Goal: Task Accomplishment & Management: Manage account settings

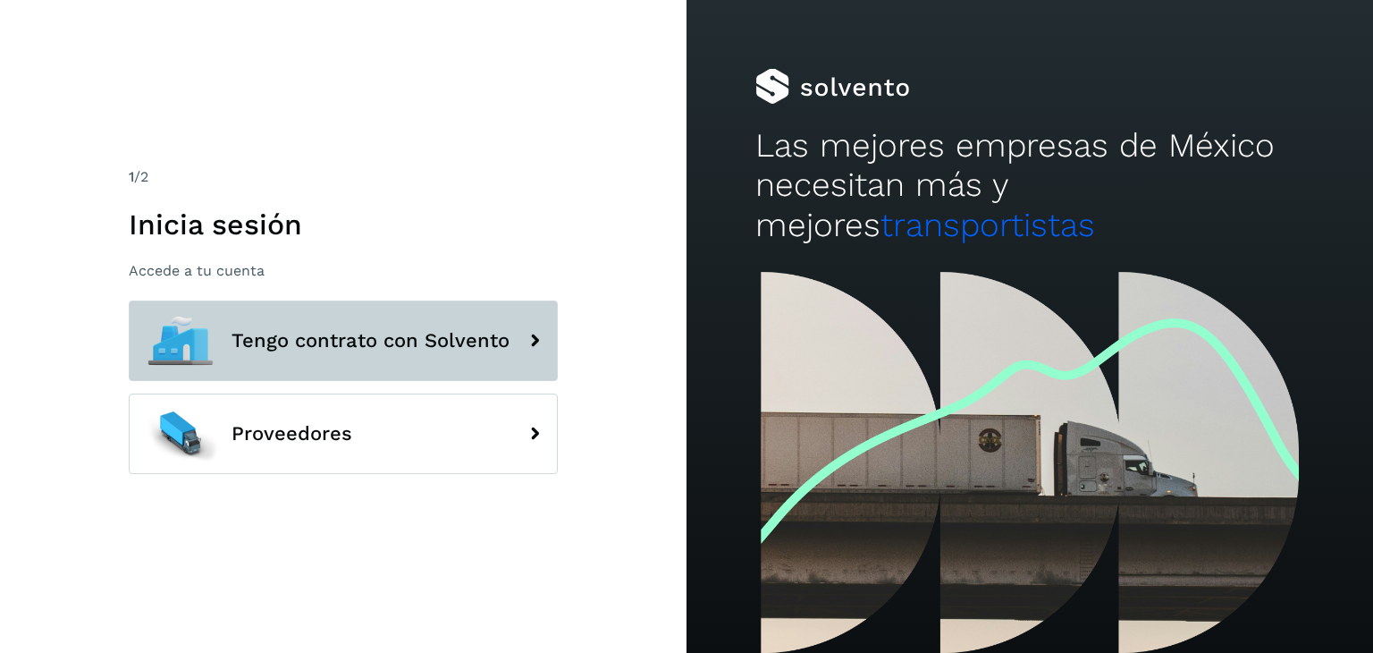
click at [375, 338] on span "Tengo contrato con Solvento" at bounding box center [371, 340] width 278 height 21
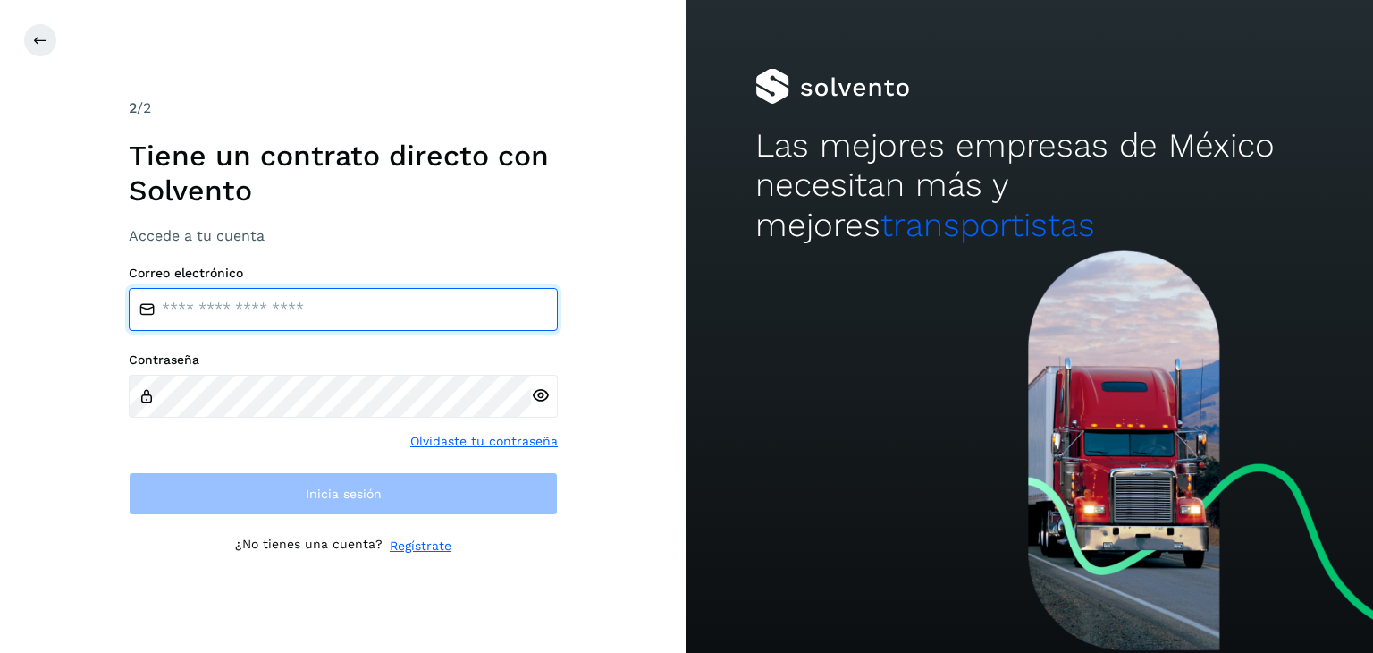
type input "**********"
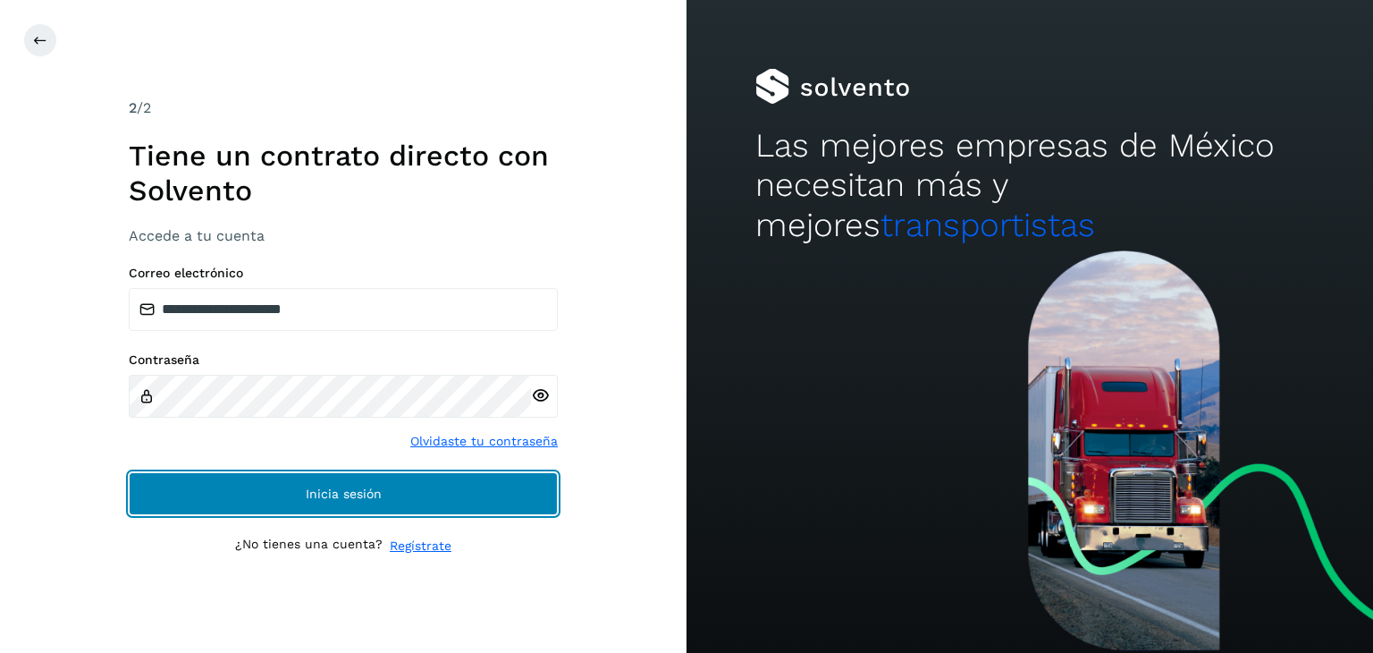
click at [350, 503] on button "Inicia sesión" at bounding box center [343, 493] width 429 height 43
click at [325, 495] on span "Inicia sesión" at bounding box center [344, 493] width 76 height 13
click at [299, 485] on button "Inicia sesión" at bounding box center [343, 493] width 429 height 43
click at [336, 498] on span "Inicia sesión" at bounding box center [344, 493] width 76 height 13
click at [454, 496] on button "Inicia sesión" at bounding box center [343, 493] width 429 height 43
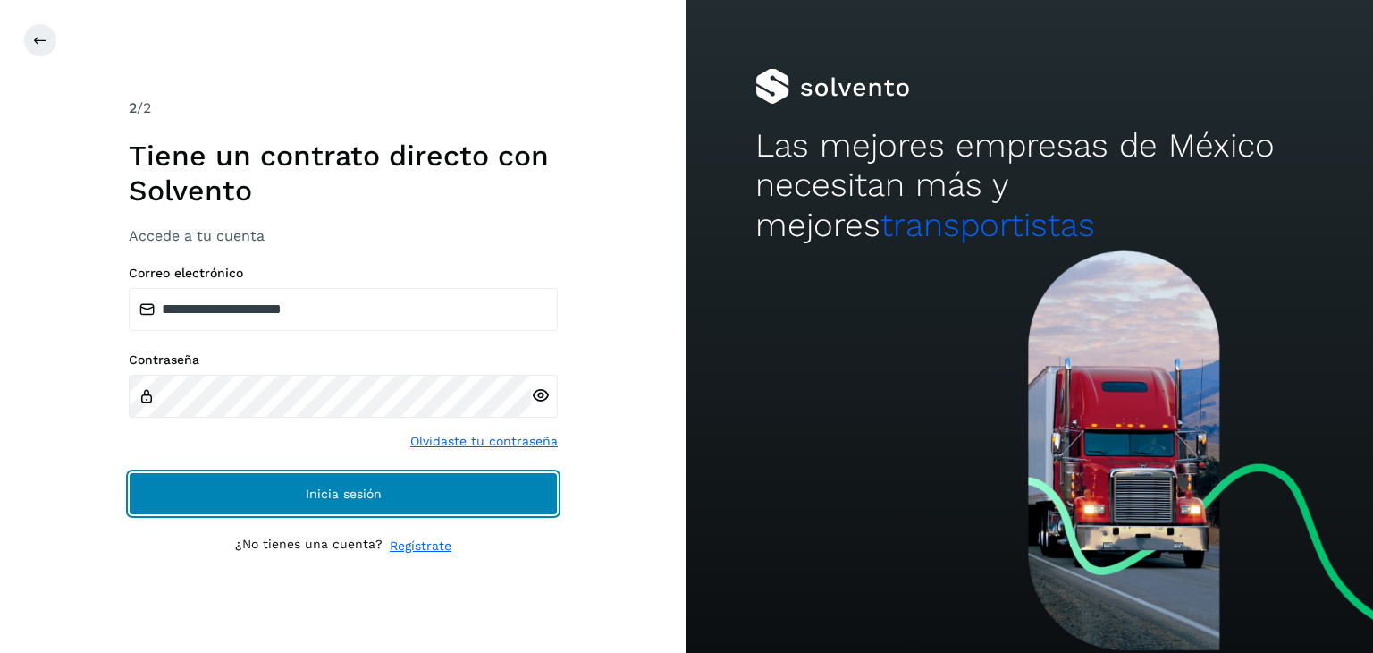
click at [454, 496] on button "Inicia sesión" at bounding box center [343, 493] width 429 height 43
click at [329, 493] on span "Inicia sesión" at bounding box center [344, 493] width 76 height 13
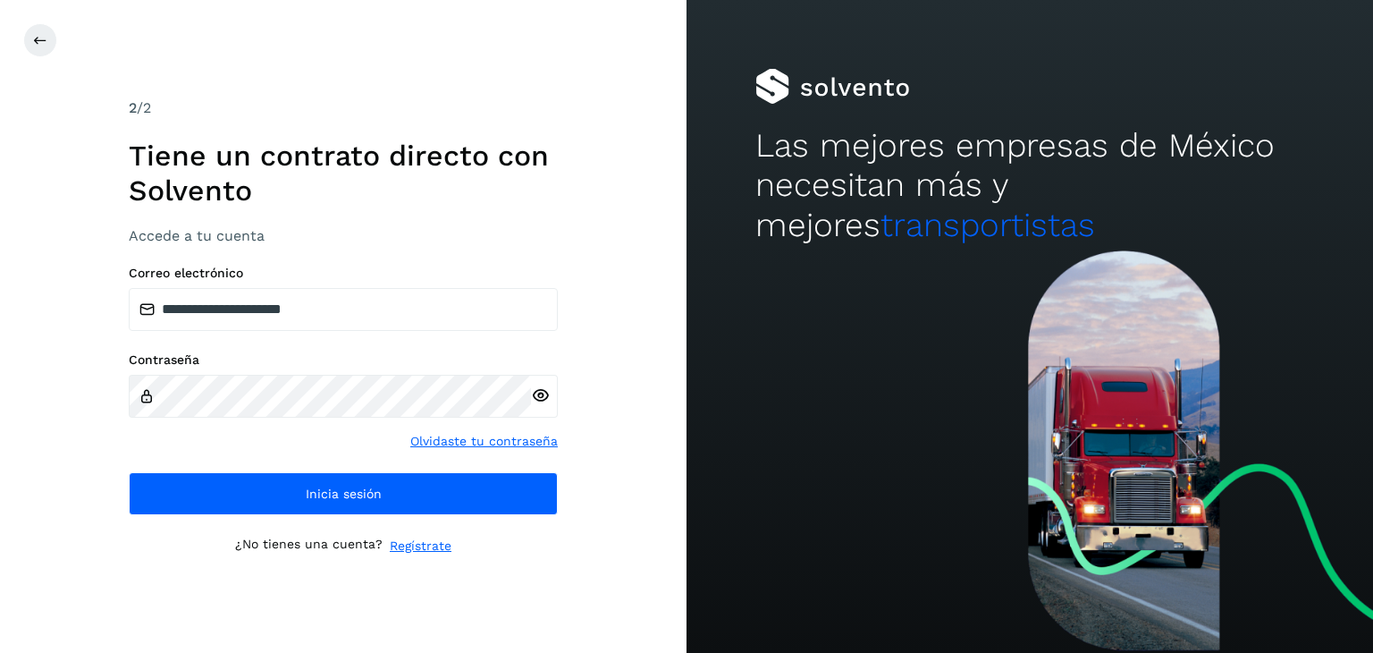
click at [540, 201] on div "**********" at bounding box center [343, 325] width 429 height 457
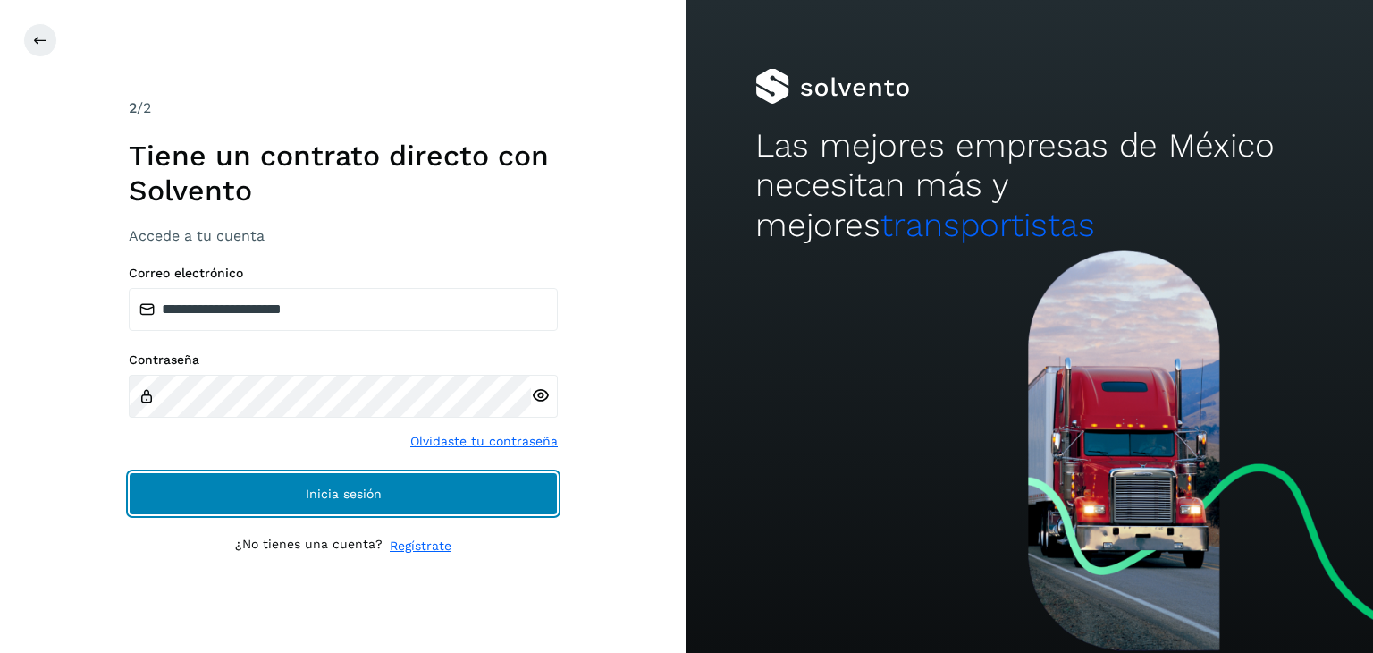
drag, startPoint x: 540, startPoint y: 201, endPoint x: 323, endPoint y: 493, distance: 364.2
click at [323, 493] on span "Inicia sesión" at bounding box center [344, 493] width 76 height 13
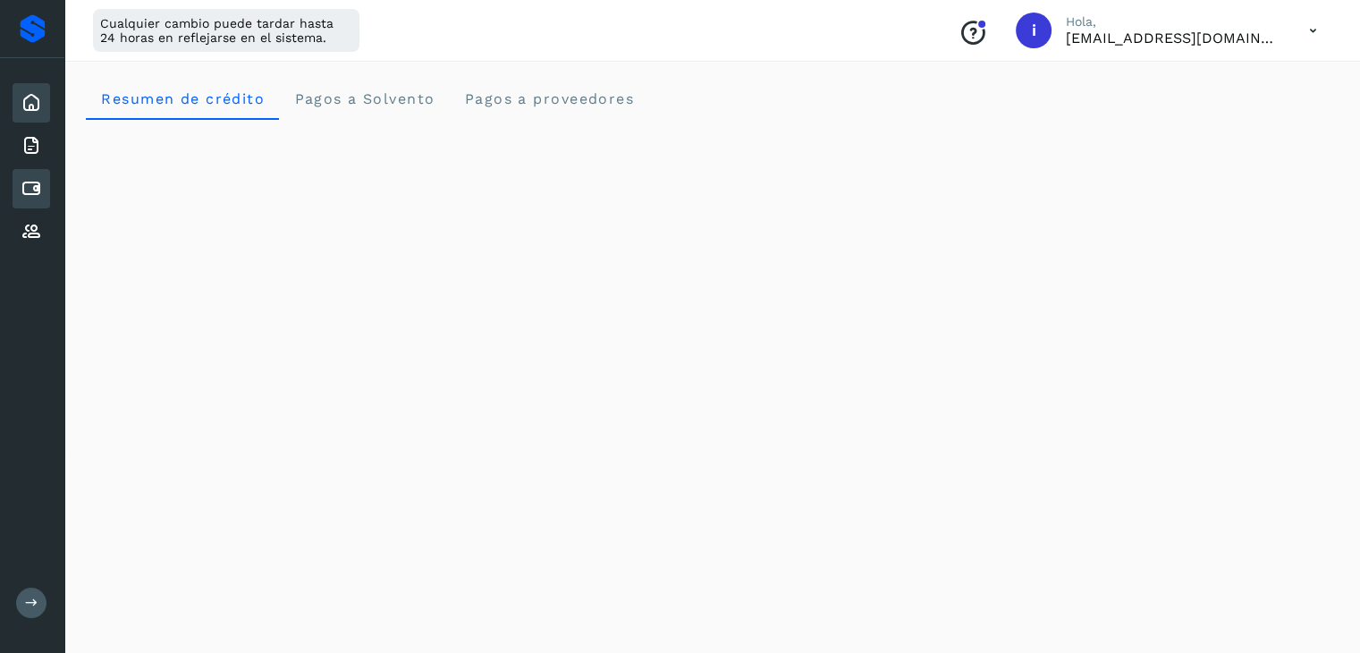
click at [38, 178] on icon at bounding box center [31, 188] width 21 height 21
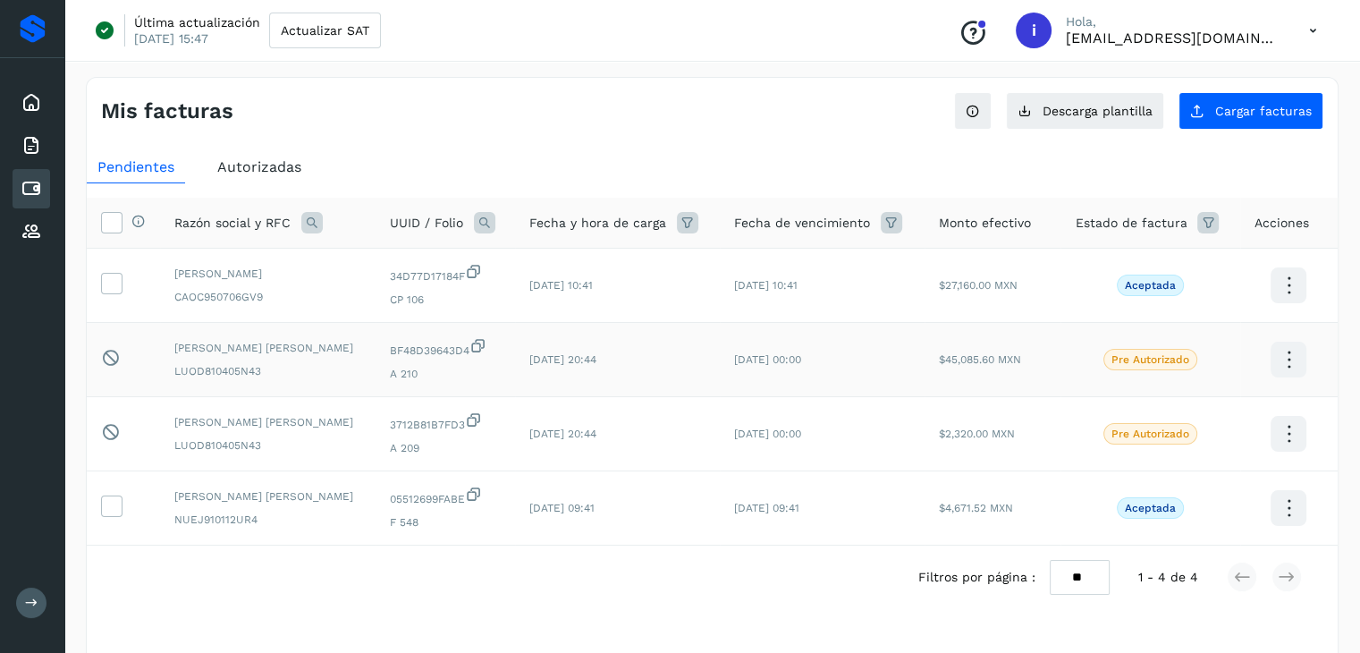
click at [1292, 350] on icon at bounding box center [1289, 360] width 42 height 42
click at [1088, 183] on div at bounding box center [680, 326] width 1360 height 653
click at [31, 235] on icon at bounding box center [31, 231] width 21 height 21
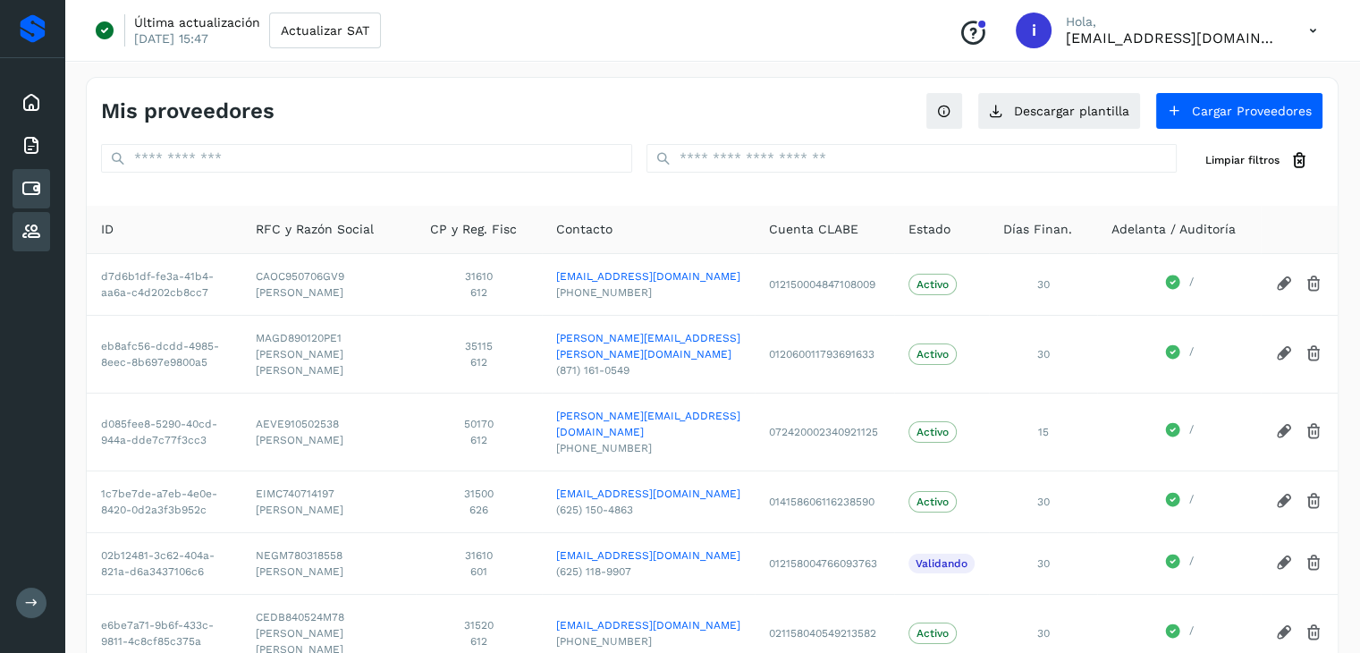
click at [29, 189] on icon at bounding box center [31, 188] width 21 height 21
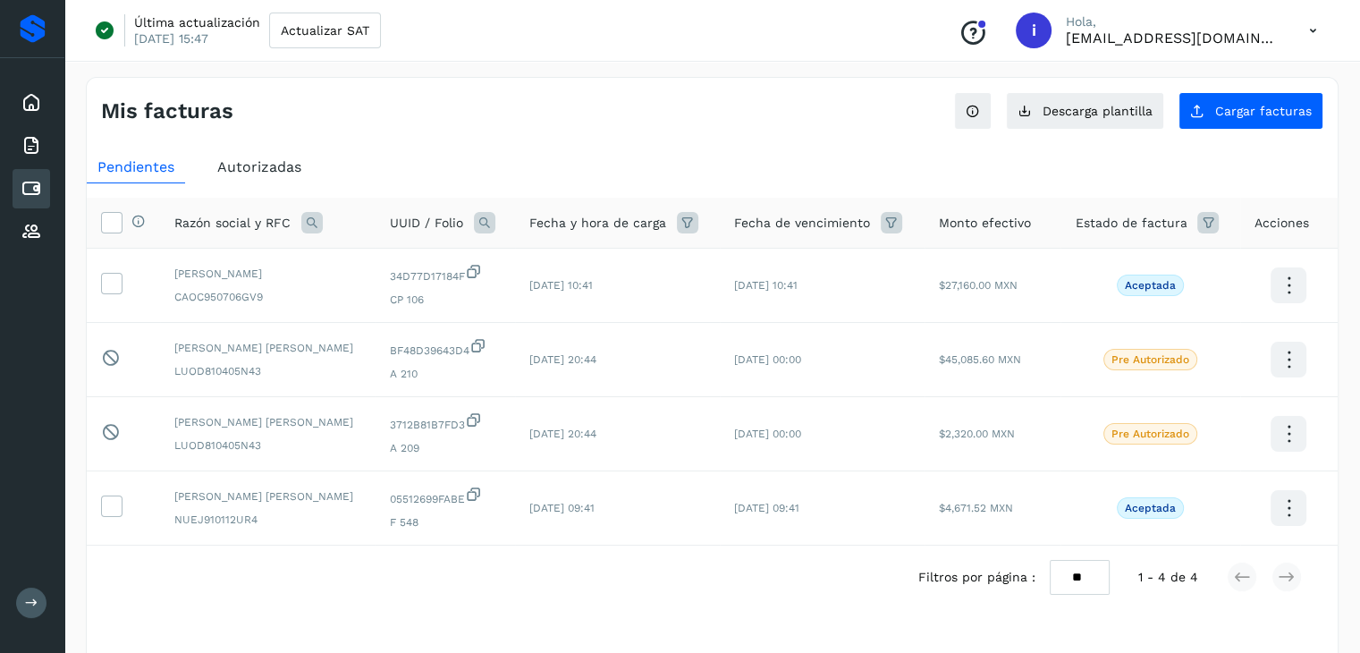
click at [259, 159] on span "Autorizadas" at bounding box center [259, 166] width 84 height 17
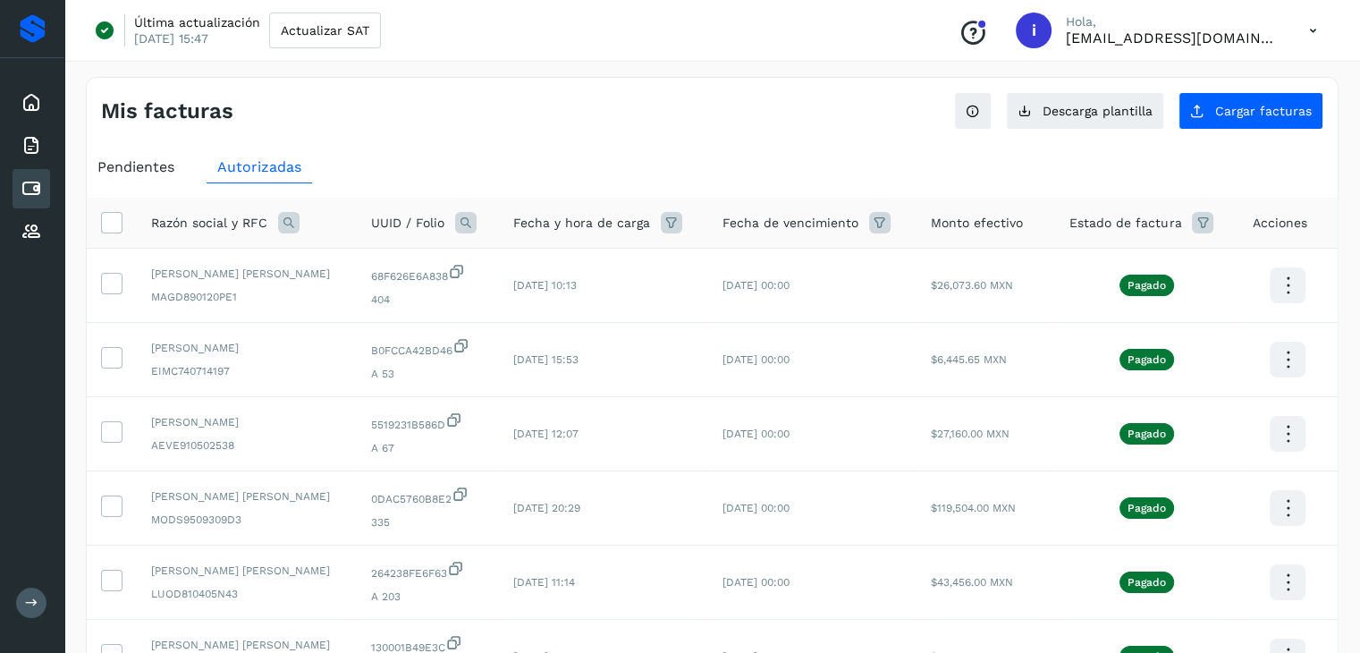
click at [102, 161] on span "Pendientes" at bounding box center [135, 166] width 77 height 17
